Goal: Information Seeking & Learning: Compare options

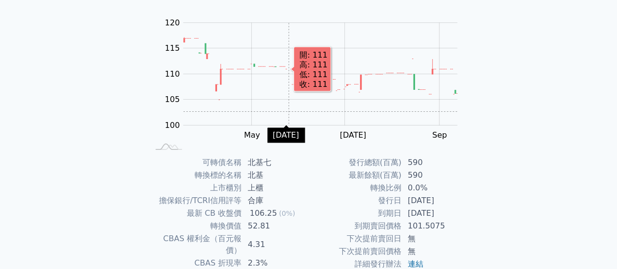
scroll to position [98, 0]
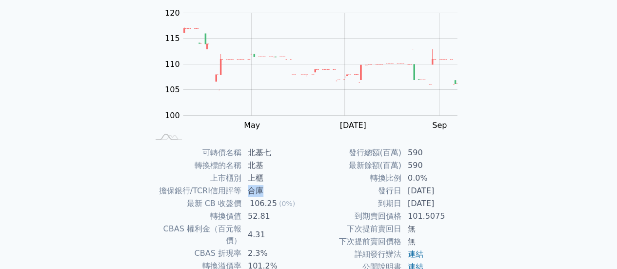
drag, startPoint x: 249, startPoint y: 188, endPoint x: 312, endPoint y: 193, distance: 63.5
click at [275, 193] on td "合庫" at bounding box center [275, 190] width 67 height 13
drag, startPoint x: 247, startPoint y: 218, endPoint x: 267, endPoint y: 218, distance: 20.5
click at [267, 218] on td "52.81" at bounding box center [275, 216] width 67 height 13
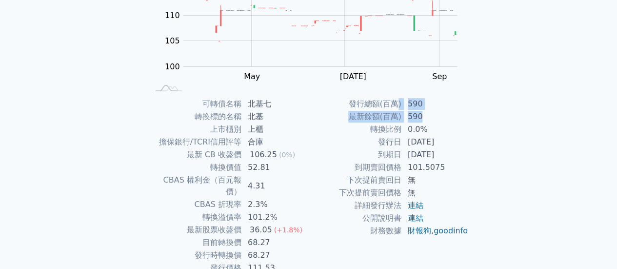
drag, startPoint x: 402, startPoint y: 105, endPoint x: 433, endPoint y: 119, distance: 34.9
click at [433, 119] on tbody "發行總額(百萬) 590 最新餘額(百萬) 590 轉換比例 0.0% 發行日 2024-08-16 到期日 2027-08-16 到期賣回價格 101.50…" at bounding box center [389, 167] width 160 height 139
click at [433, 119] on td "590" at bounding box center [435, 116] width 67 height 13
drag, startPoint x: 349, startPoint y: 118, endPoint x: 468, endPoint y: 119, distance: 119.0
click at [468, 119] on div "可轉債名稱 北基七 轉換標的名稱 北基 上市櫃別 上櫃 擔保銀行/TCRI信用評等 合庫 最新 CB 收盤價 106.25 (0%) 轉換價值 52.81 C…" at bounding box center [308, 186] width 343 height 177
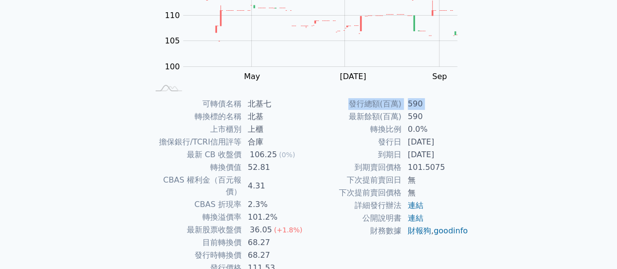
click at [477, 133] on div "可轉債名稱 北基七 轉換標的名稱 北基 上市櫃別 上櫃 擔保銀行/TCRI信用評等 合庫 最新 CB 收盤價 106.25 (0%) 轉換價值 52.81 C…" at bounding box center [308, 186] width 343 height 177
click at [453, 159] on td "[DATE]" at bounding box center [435, 154] width 67 height 13
click at [432, 169] on td "101.5075" at bounding box center [435, 167] width 67 height 13
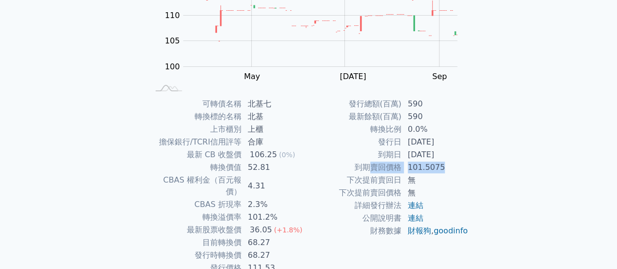
drag, startPoint x: 369, startPoint y: 166, endPoint x: 456, endPoint y: 163, distance: 86.8
click at [456, 163] on tr "到期賣回價格 101.5075" at bounding box center [389, 167] width 160 height 13
click at [456, 163] on td "101.5075" at bounding box center [435, 167] width 67 height 13
drag, startPoint x: 421, startPoint y: 169, endPoint x: 448, endPoint y: 168, distance: 26.9
click at [441, 171] on tr "到期賣回價格 101.5075" at bounding box center [389, 167] width 160 height 13
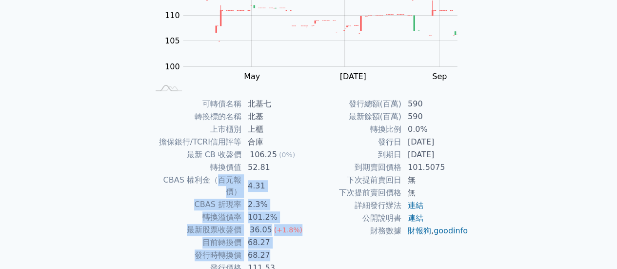
drag, startPoint x: 201, startPoint y: 183, endPoint x: 290, endPoint y: 245, distance: 108.5
click at [290, 245] on tbody "可轉債名稱 北基七 轉換標的名稱 北基 上市櫃別 上櫃 擔保銀行/TCRI信用評等 合庫 最新 CB 收盤價 106.25 (0%) 轉換價值 52.81 C…" at bounding box center [229, 186] width 160 height 177
click at [290, 249] on td "68.27" at bounding box center [275, 255] width 67 height 13
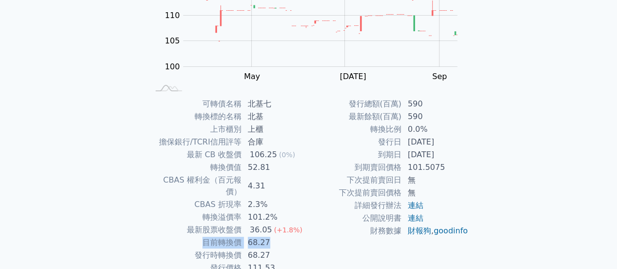
drag, startPoint x: 199, startPoint y: 229, endPoint x: 276, endPoint y: 233, distance: 77.6
click at [276, 236] on tr "目前轉換價 68.27" at bounding box center [229, 242] width 160 height 13
click at [276, 249] on td "68.27" at bounding box center [275, 255] width 67 height 13
drag, startPoint x: 272, startPoint y: 244, endPoint x: 225, endPoint y: 241, distance: 46.9
click at [225, 249] on tr "發行時轉換價 68.27" at bounding box center [229, 255] width 160 height 13
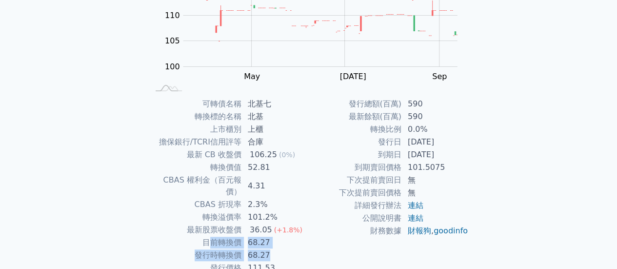
drag, startPoint x: 213, startPoint y: 234, endPoint x: 268, endPoint y: 248, distance: 56.9
click at [268, 248] on tbody "可轉債名稱 北基七 轉換標的名稱 北基 上市櫃別 上櫃 擔保銀行/TCRI信用評等 合庫 最新 CB 收盤價 106.25 (0%) 轉換價值 52.81 C…" at bounding box center [229, 186] width 160 height 177
click at [271, 249] on td "68.27" at bounding box center [275, 255] width 67 height 13
drag, startPoint x: 272, startPoint y: 246, endPoint x: 187, endPoint y: 230, distance: 86.0
click at [187, 230] on tbody "可轉債名稱 北基七 轉換標的名稱 北基 上市櫃別 上櫃 擔保銀行/TCRI信用評等 合庫 最新 CB 收盤價 106.25 (0%) 轉換價值 52.81 C…" at bounding box center [229, 186] width 160 height 177
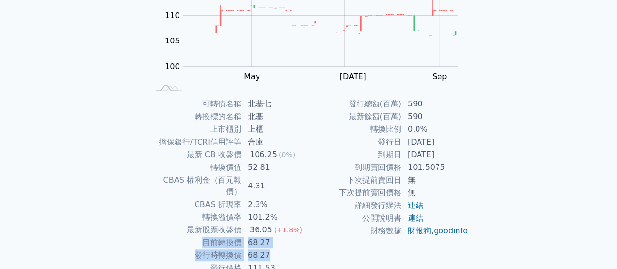
drag, startPoint x: 251, startPoint y: 247, endPoint x: 250, endPoint y: 253, distance: 6.4
click at [251, 249] on td "68.27" at bounding box center [275, 255] width 67 height 13
drag, startPoint x: 223, startPoint y: 256, endPoint x: 282, endPoint y: 255, distance: 58.5
click at [282, 261] on tr "發行價格 111.53" at bounding box center [229, 267] width 160 height 13
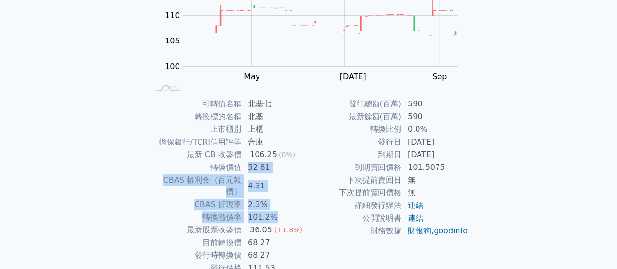
drag, startPoint x: 250, startPoint y: 164, endPoint x: 341, endPoint y: 258, distance: 131.4
click at [288, 229] on tbody "可轉債名稱 北基七 轉換標的名稱 北基 上市櫃別 上櫃 擔保銀行/TCRI信用評等 合庫 最新 CB 收盤價 106.25 (0%) 轉換價值 52.81 C…" at bounding box center [229, 186] width 160 height 177
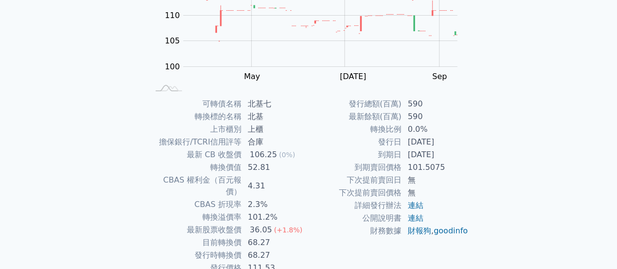
click at [339, 257] on div "發行總額(百萬) 590 最新餘額(百萬) 590 轉換比例 0.0% 發行日 2024-08-16 到期日 2027-08-16 到期賣回價格 101.50…" at bounding box center [389, 186] width 160 height 177
drag, startPoint x: 305, startPoint y: 216, endPoint x: 195, endPoint y: 213, distance: 110.2
click at [209, 223] on tr "最新股票收盤價 36.05 (+1.8%)" at bounding box center [229, 229] width 160 height 13
drag, startPoint x: 188, startPoint y: 211, endPoint x: 197, endPoint y: 203, distance: 12.1
click at [192, 209] on tbody "可轉債名稱 北基七 轉換標的名稱 北基 上市櫃別 上櫃 擔保銀行/TCRI信用評等 合庫 最新 CB 收盤價 106.25 (0%) 轉換價值 52.81 C…" at bounding box center [229, 186] width 160 height 177
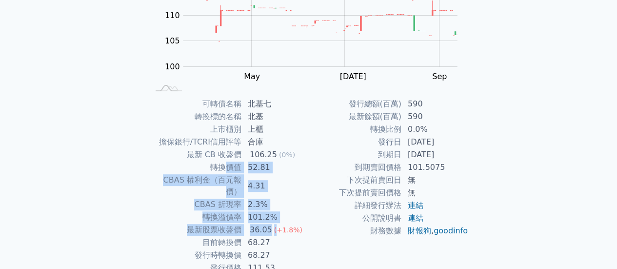
drag, startPoint x: 243, startPoint y: 194, endPoint x: 304, endPoint y: 233, distance: 72.0
click at [283, 221] on tbody "可轉債名稱 北基七 轉換標的名稱 北基 上市櫃別 上櫃 擔保銀行/TCRI信用評等 合庫 最新 CB 收盤價 106.25 (0%) 轉換價值 52.81 C…" at bounding box center [229, 186] width 160 height 177
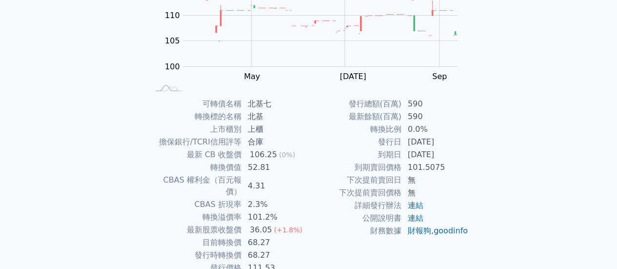
drag, startPoint x: 307, startPoint y: 237, endPoint x: 303, endPoint y: 249, distance: 12.5
click at [307, 249] on td "68.27" at bounding box center [275, 255] width 67 height 13
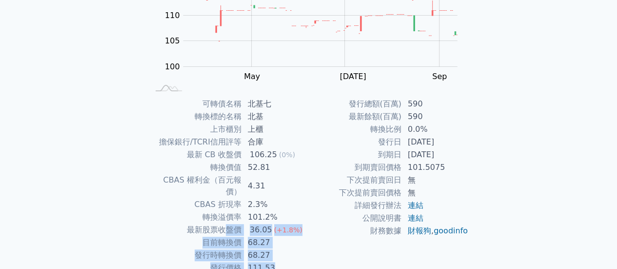
drag, startPoint x: 271, startPoint y: 259, endPoint x: 212, endPoint y: 185, distance: 94.7
click at [225, 212] on tbody "可轉債名稱 北基七 轉換標的名稱 北基 上市櫃別 上櫃 擔保銀行/TCRI信用評等 合庫 最新 CB 收盤價 106.25 (0%) 轉換價值 52.81 C…" at bounding box center [229, 186] width 160 height 177
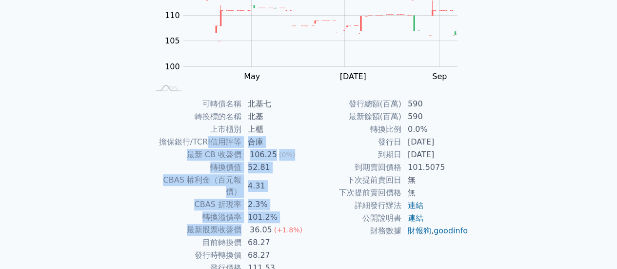
drag, startPoint x: 213, startPoint y: 147, endPoint x: 299, endPoint y: 250, distance: 134.0
click at [258, 231] on tbody "可轉債名稱 北基七 轉換標的名稱 北基 上市櫃別 上櫃 擔保銀行/TCRI信用評等 合庫 最新 CB 收盤價 106.25 (0%) 轉換價值 52.81 C…" at bounding box center [229, 186] width 160 height 177
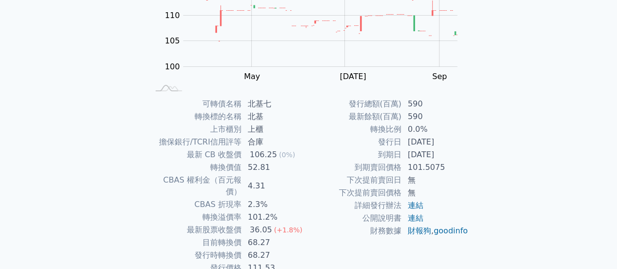
click at [301, 261] on td "111.53" at bounding box center [275, 267] width 67 height 13
drag, startPoint x: 273, startPoint y: 167, endPoint x: 284, endPoint y: 168, distance: 10.8
click at [284, 168] on tr "轉換價值 52.81" at bounding box center [229, 167] width 160 height 13
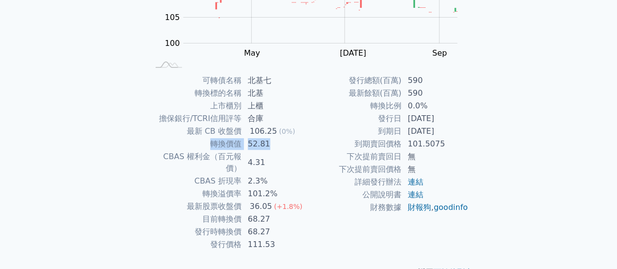
scroll to position [182, 0]
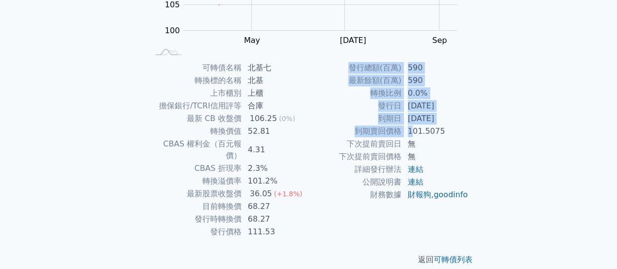
drag, startPoint x: 411, startPoint y: 128, endPoint x: 470, endPoint y: 128, distance: 59.0
click at [470, 128] on div "可轉債名稱 北基七 轉換標的名稱 北基 上市櫃別 上櫃 擔保銀行/TCRI信用評等 合庫 最新 CB 收盤價 106.25 (0%) 轉換價值 52.81 C…" at bounding box center [308, 149] width 343 height 177
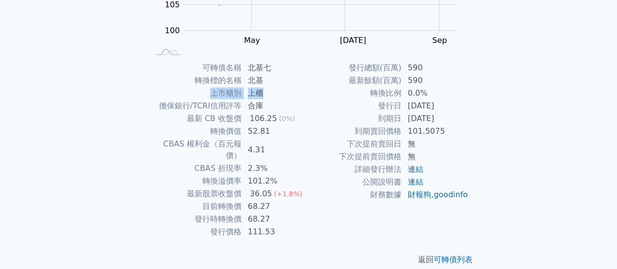
drag, startPoint x: 196, startPoint y: 98, endPoint x: 314, endPoint y: 99, distance: 118.5
click at [308, 99] on div "可轉債名稱 北基七 轉換標的名稱 北基 上市櫃別 上櫃 擔保銀行/TCRI信用評等 合庫 最新 CB 收盤價 106.25 (0%) 轉換價值 52.81 C…" at bounding box center [308, 149] width 343 height 177
click at [357, 112] on td "到期日" at bounding box center [355, 118] width 93 height 13
drag, startPoint x: 379, startPoint y: 119, endPoint x: 442, endPoint y: 118, distance: 63.4
click at [442, 118] on tr "到期日 [DATE]" at bounding box center [389, 118] width 160 height 13
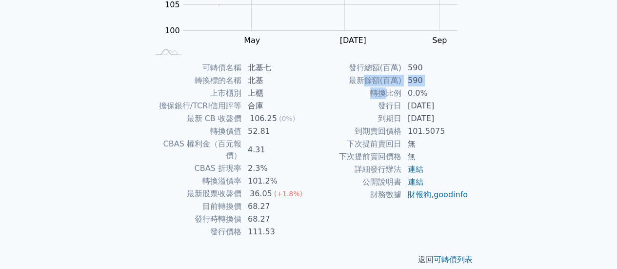
drag, startPoint x: 366, startPoint y: 86, endPoint x: 442, endPoint y: 88, distance: 75.6
click at [429, 89] on tbody "發行總額(百萬) 590 最新餘額(百萬) 590 轉換比例 0.0% 發行日 2024-08-16 到期日 2027-08-16 到期賣回價格 101.50…" at bounding box center [389, 130] width 160 height 139
click at [435, 87] on td "0.0%" at bounding box center [435, 93] width 67 height 13
click at [422, 93] on td "0.0%" at bounding box center [435, 93] width 67 height 13
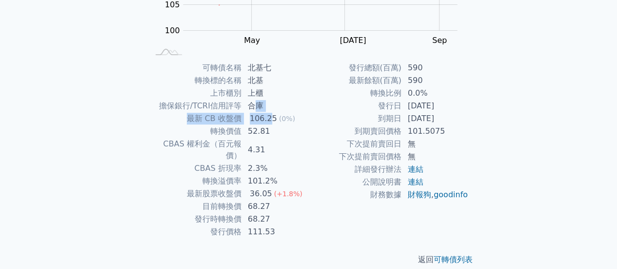
drag, startPoint x: 275, startPoint y: 128, endPoint x: 285, endPoint y: 138, distance: 13.8
click at [283, 136] on tbody "可轉債名稱 北基七 轉換標的名稱 北基 上市櫃別 上櫃 擔保銀行/TCRI信用評等 合庫 最新 CB 收盤價 106.25 (0%) 轉換價值 52.81 C…" at bounding box center [229, 149] width 160 height 177
click at [346, 155] on td "下次提前賣回價格" at bounding box center [355, 156] width 93 height 13
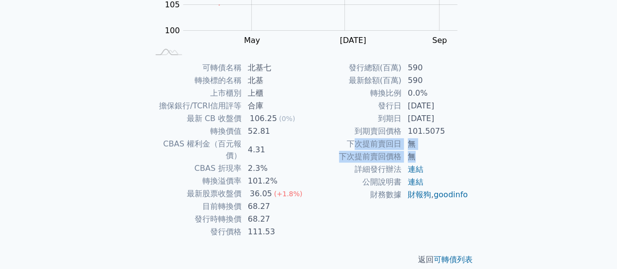
drag, startPoint x: 406, startPoint y: 152, endPoint x: 449, endPoint y: 154, distance: 43.0
click at [449, 154] on tbody "發行總額(百萬) 590 最新餘額(百萬) 590 轉換比例 0.0% 發行日 2024-08-16 到期日 2027-08-16 到期賣回價格 101.50…" at bounding box center [389, 130] width 160 height 139
click at [449, 154] on td "無" at bounding box center [435, 156] width 67 height 13
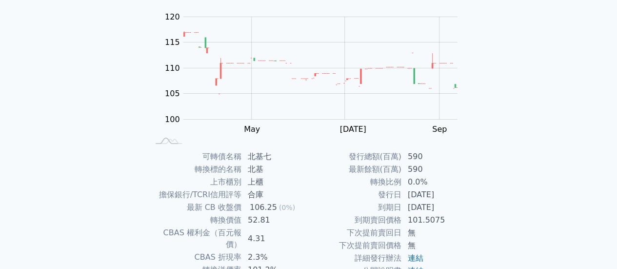
scroll to position [0, 0]
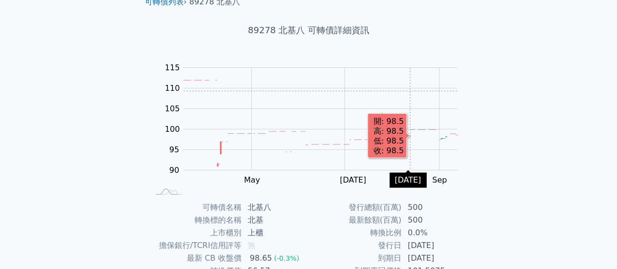
scroll to position [146, 0]
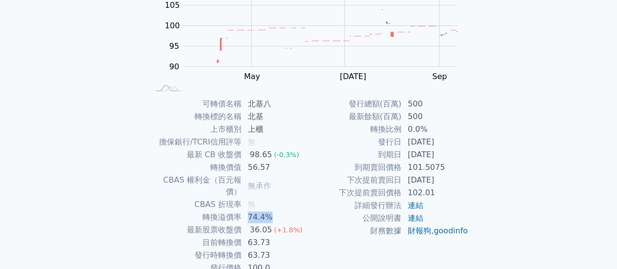
drag, startPoint x: 240, startPoint y: 205, endPoint x: 294, endPoint y: 208, distance: 53.7
click at [291, 211] on tr "轉換溢價率 74.4%" at bounding box center [229, 217] width 160 height 13
drag, startPoint x: 248, startPoint y: 222, endPoint x: 270, endPoint y: 232, distance: 24.7
click at [267, 227] on tbody "可轉債名稱 北基八 轉換標的名稱 北基 上市櫃別 上櫃 擔保銀行/TCRI信用評等 無 最新 CB 收盤價 98.65 (-0.3%) 轉換價值 56.57 …" at bounding box center [229, 186] width 160 height 177
click at [271, 249] on td "63.73" at bounding box center [275, 255] width 67 height 13
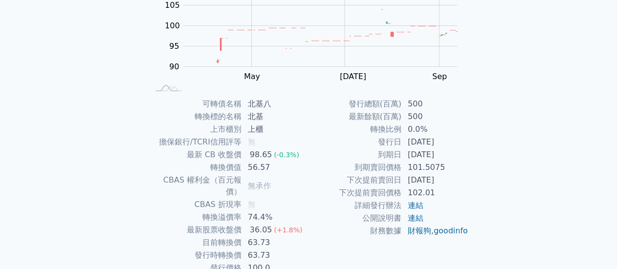
drag, startPoint x: 272, startPoint y: 245, endPoint x: 259, endPoint y: 229, distance: 21.2
click at [259, 234] on tbody "可轉債名稱 北基八 轉換標的名稱 北基 上市櫃別 上櫃 擔保銀行/TCRI信用評等 無 最新 CB 收盤價 98.65 (-0.3%) 轉換價值 56.57 …" at bounding box center [229, 186] width 160 height 177
click at [242, 170] on td "56.57" at bounding box center [275, 167] width 67 height 13
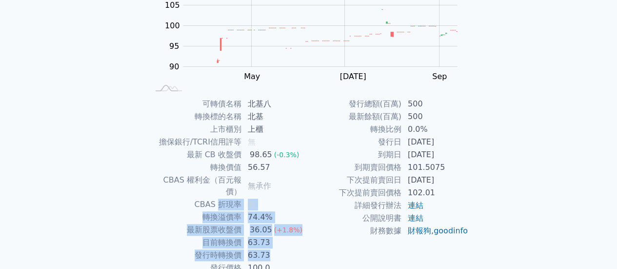
drag, startPoint x: 265, startPoint y: 233, endPoint x: 290, endPoint y: 241, distance: 25.9
click at [285, 243] on tbody "可轉債名稱 北基八 轉換標的名稱 北基 上市櫃別 上櫃 擔保銀行/TCRI信用評等 無 最新 CB 收盤價 98.65 (-0.3%) 轉換價值 56.57 …" at bounding box center [229, 186] width 160 height 177
click at [290, 249] on td "63.73" at bounding box center [275, 255] width 67 height 13
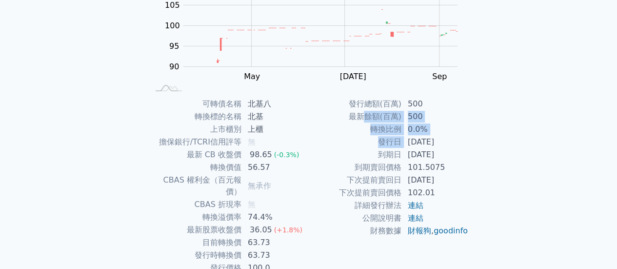
drag, startPoint x: 369, startPoint y: 113, endPoint x: 421, endPoint y: 146, distance: 62.2
click at [415, 141] on tbody "發行總額(百萬) 500 最新餘額(百萬) 500 轉換比例 0.0% 發行日 2024-08-21 到期日 2027-08-21 到期賣回價格 101.50…" at bounding box center [389, 167] width 160 height 139
drag, startPoint x: 440, startPoint y: 178, endPoint x: 455, endPoint y: 192, distance: 21.1
click at [442, 180] on td "2026-08-21" at bounding box center [435, 180] width 67 height 13
drag, startPoint x: 454, startPoint y: 189, endPoint x: 374, endPoint y: 152, distance: 87.9
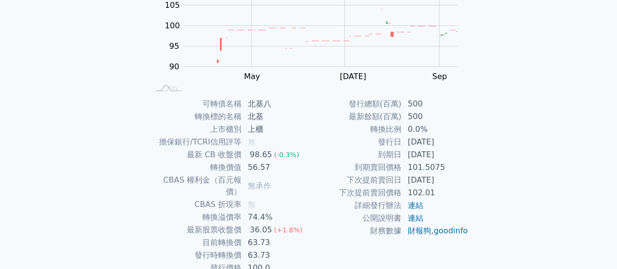
click at [379, 155] on tbody "發行總額(百萬) 500 最新餘額(百萬) 500 轉換比例 0.0% 發行日 2024-08-21 到期日 2027-08-21 到期賣回價格 101.50…" at bounding box center [389, 167] width 160 height 139
drag, startPoint x: 381, startPoint y: 134, endPoint x: 379, endPoint y: 122, distance: 12.3
click at [381, 134] on td "轉換比例" at bounding box center [355, 129] width 93 height 13
drag, startPoint x: 379, startPoint y: 122, endPoint x: 480, endPoint y: 159, distance: 107.2
click at [474, 159] on div "可轉債名稱 北基八 轉換標的名稱 北基 上市櫃別 上櫃 擔保銀行/TCRI信用評等 無 最新 CB 收盤價 98.65 (-0.3%) 轉換價值 56.57 …" at bounding box center [308, 186] width 343 height 177
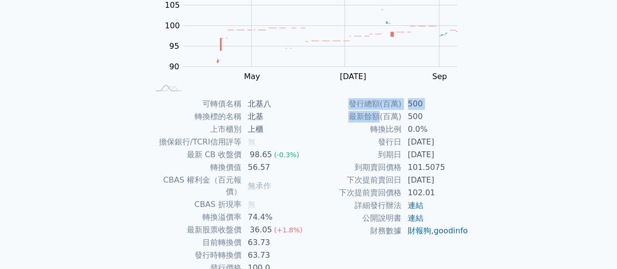
click at [477, 150] on div "可轉債名稱 北基八 轉換標的名稱 北基 上市櫃別 上櫃 擔保銀行/TCRI信用評等 無 最新 CB 收盤價 98.65 (-0.3%) 轉換價值 56.57 …" at bounding box center [308, 186] width 343 height 177
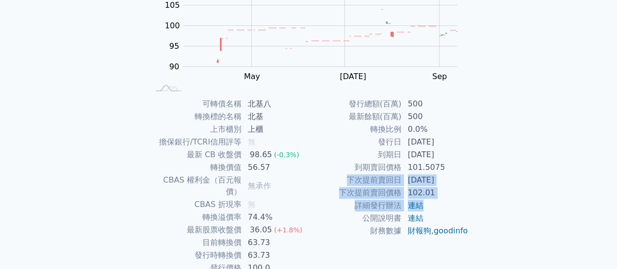
drag, startPoint x: 359, startPoint y: 181, endPoint x: 449, endPoint y: 200, distance: 91.8
click at [449, 200] on tbody "發行總額(百萬) 500 最新餘額(百萬) 500 轉換比例 0.0% 發行日 2024-08-21 到期日 2027-08-21 到期賣回價格 101.50…" at bounding box center [389, 167] width 160 height 139
click at [449, 200] on td "連結" at bounding box center [435, 205] width 67 height 13
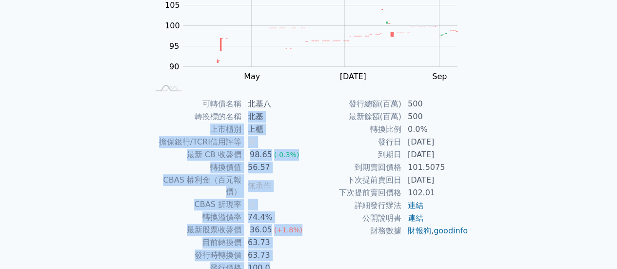
drag, startPoint x: 262, startPoint y: 127, endPoint x: 482, endPoint y: 166, distance: 223.8
click at [481, 165] on div "可轉債列表 › 89278 北基八 89278 北基八 可轉債詳細資訊 Zoom Out 100 80 85 90 95 100 105 110 115 12…" at bounding box center [308, 97] width 374 height 440
click at [504, 185] on div "可轉債列表 財務數據 可轉債列表 財務數據 登入／註冊 登入／註冊 可轉債列表 › 89278 北基八 89278 北基八 可轉債詳細資訊 Zoom Out …" at bounding box center [308, 85] width 617 height 463
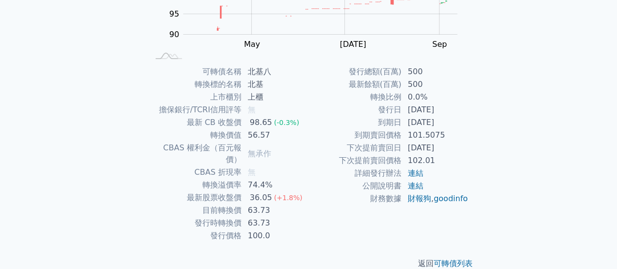
scroll to position [182, 0]
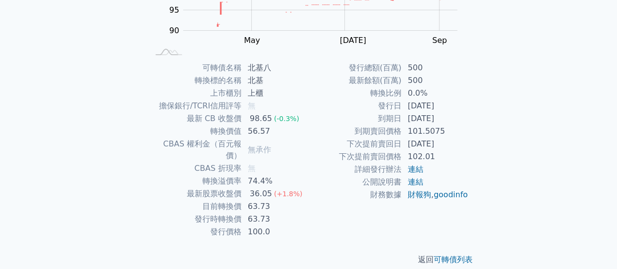
drag, startPoint x: 392, startPoint y: 113, endPoint x: 459, endPoint y: 123, distance: 68.1
click at [441, 117] on tr "到期日 2027-08-21" at bounding box center [389, 118] width 160 height 13
drag, startPoint x: 348, startPoint y: 145, endPoint x: 401, endPoint y: 141, distance: 52.8
click at [401, 141] on td "下次提前賣回日" at bounding box center [355, 144] width 93 height 13
copy td "下次提前賣回日"
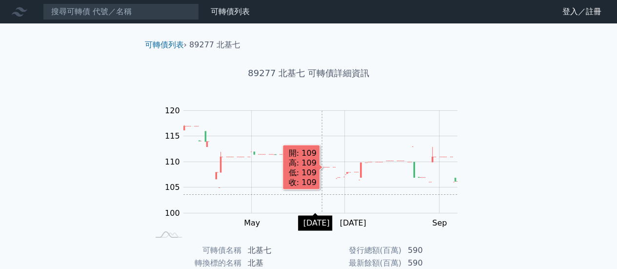
scroll to position [182, 0]
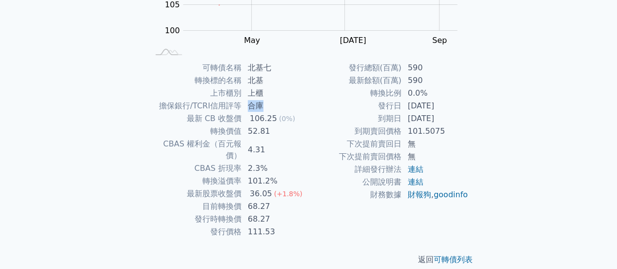
drag, startPoint x: 247, startPoint y: 107, endPoint x: 273, endPoint y: 106, distance: 25.9
click at [273, 106] on td "合庫" at bounding box center [275, 105] width 67 height 13
click at [278, 103] on td "合庫" at bounding box center [275, 105] width 67 height 13
click at [272, 200] on td "68.27" at bounding box center [275, 206] width 67 height 13
drag, startPoint x: 248, startPoint y: 195, endPoint x: 292, endPoint y: 193, distance: 43.9
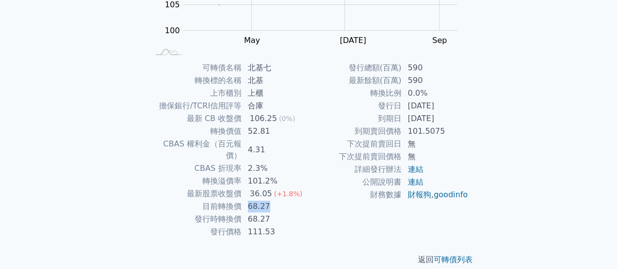
click at [292, 200] on td "68.27" at bounding box center [275, 206] width 67 height 13
copy td "68.27"
drag, startPoint x: 376, startPoint y: 119, endPoint x: 275, endPoint y: 114, distance: 101.5
click at [457, 116] on tr "到期日 [DATE]" at bounding box center [389, 118] width 160 height 13
copy tr "到期日 [DATE]"
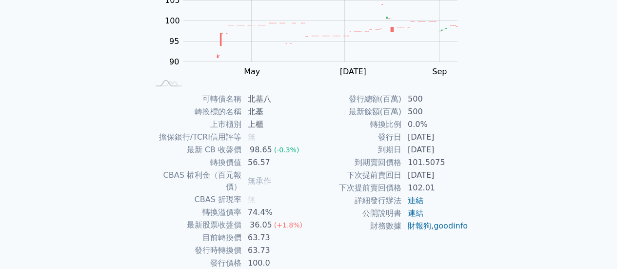
scroll to position [182, 0]
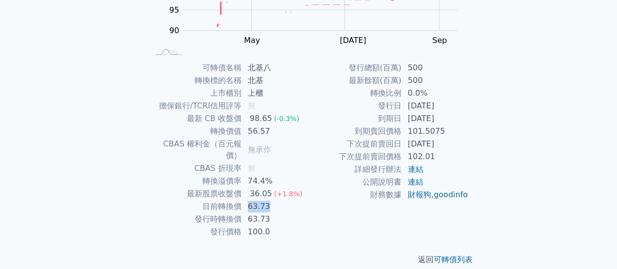
drag, startPoint x: 245, startPoint y: 196, endPoint x: 268, endPoint y: 195, distance: 23.5
click at [269, 200] on td "63.73" at bounding box center [275, 206] width 67 height 13
copy td "63.73"
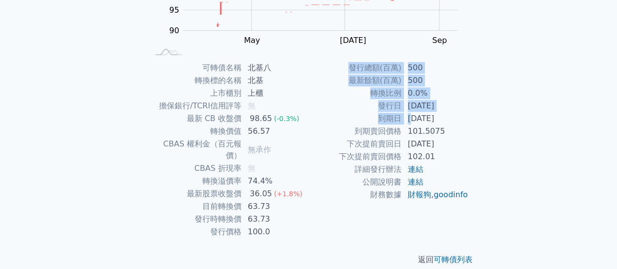
drag, startPoint x: 410, startPoint y: 119, endPoint x: 470, endPoint y: 119, distance: 60.5
click at [470, 119] on div "可轉債名稱 北基八 轉換標的名稱 北基 上市櫃別 上櫃 擔保銀行/TCRI信用評等 無 最新 CB 收盤價 98.65 (-0.3%) 轉換價值 56.57 …" at bounding box center [308, 149] width 343 height 177
click at [436, 118] on td "2027-08-21" at bounding box center [435, 118] width 67 height 13
drag, startPoint x: 408, startPoint y: 118, endPoint x: 378, endPoint y: 49, distance: 75.2
click at [470, 118] on div "可轉債名稱 北基八 轉換標的名稱 北基 上市櫃別 上櫃 擔保銀行/TCRI信用評等 無 最新 CB 收盤價 98.65 (-0.3%) 轉換價值 56.57 …" at bounding box center [308, 149] width 343 height 177
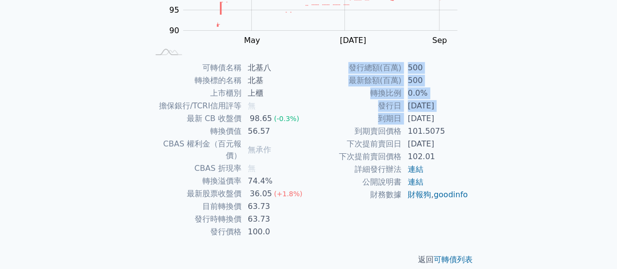
click at [463, 122] on td "2027-08-21" at bounding box center [435, 118] width 67 height 13
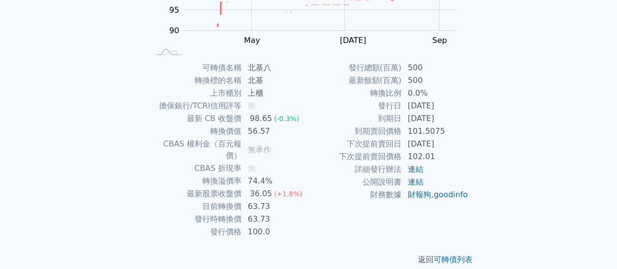
drag, startPoint x: 409, startPoint y: 118, endPoint x: 452, endPoint y: 117, distance: 42.9
click at [452, 117] on td "2027-08-21" at bounding box center [435, 118] width 67 height 13
copy td "2027-08-21"
